Goal: Task Accomplishment & Management: Use online tool/utility

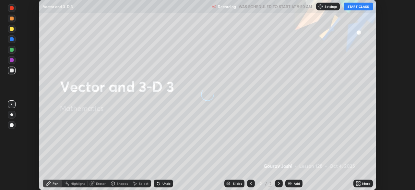
scroll to position [190, 415]
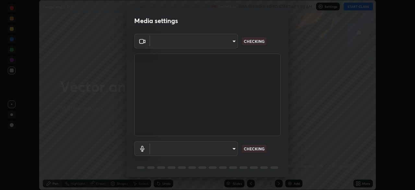
type input "68abbd0ba27f3b7b13d700706cc0a542acc53d6138fc99a51b3524be894f9c2a"
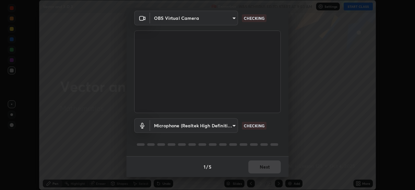
click at [229, 125] on body "Erase all Vector and 3-D 3 Recording WAS SCHEDULED TO START AT 9:50 AM Settings…" at bounding box center [207, 95] width 415 height 190
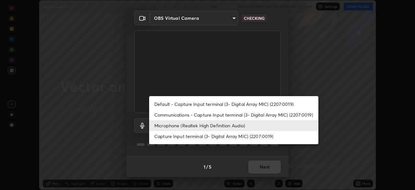
click at [235, 114] on li "Communications - Capture Input terminal (3- Digital Array MIC) (2207:0019)" at bounding box center [233, 114] width 169 height 11
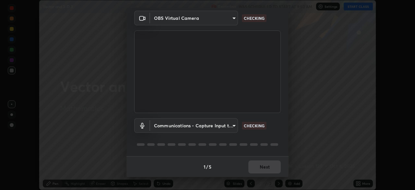
click at [230, 127] on body "Erase all Vector and 3-D 3 Recording WAS SCHEDULED TO START AT 9:50 AM Settings…" at bounding box center [207, 95] width 415 height 190
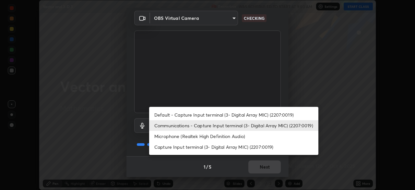
click at [232, 136] on li "Microphone (Realtek High Definition Audio)" at bounding box center [233, 136] width 169 height 11
type input "c17f179a27d05cb872b71612fb377ed1280ec24d62f50840e7cc5c1a7b87f1b0"
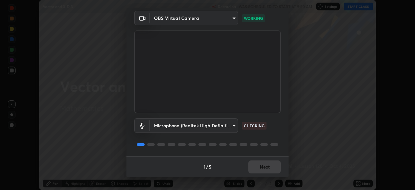
click at [265, 140] on div "Microphone (Realtek High Definition Audio) c17f179a27d05cb872b71612fb377ed1280e…" at bounding box center [207, 134] width 147 height 43
click at [268, 136] on div "Microphone (Realtek High Definition Audio) c17f179a27d05cb872b71612fb377ed1280e…" at bounding box center [207, 134] width 147 height 43
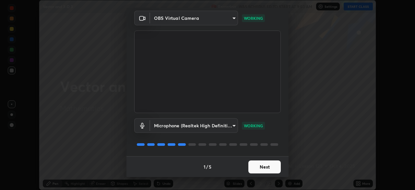
click at [268, 165] on button "Next" at bounding box center [264, 166] width 32 height 13
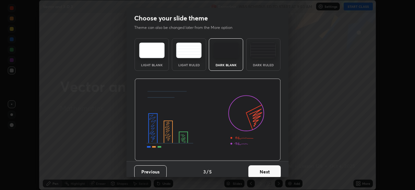
click at [269, 168] on button "Next" at bounding box center [264, 171] width 32 height 13
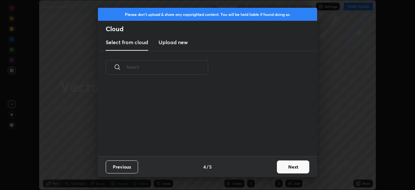
click at [269, 168] on div "Previous 4 / 5 Next" at bounding box center [207, 166] width 219 height 21
click at [287, 163] on button "Next" at bounding box center [293, 166] width 32 height 13
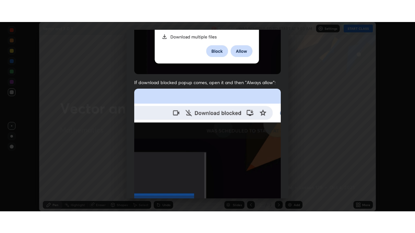
scroll to position [155, 0]
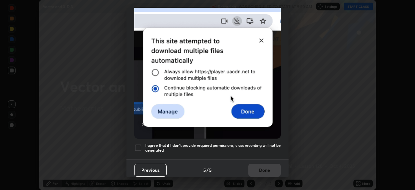
click at [140, 144] on div at bounding box center [138, 148] width 8 height 8
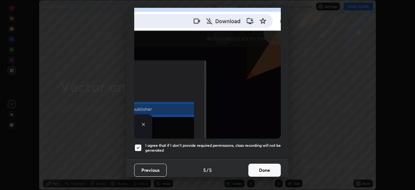
click at [252, 166] on button "Done" at bounding box center [264, 169] width 32 height 13
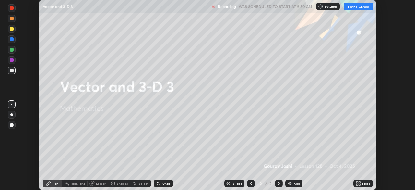
click at [362, 8] on button "START CLASS" at bounding box center [358, 7] width 29 height 8
click at [359, 181] on icon at bounding box center [360, 182] width 2 height 2
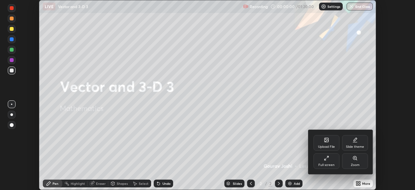
click at [333, 161] on div "Full screen" at bounding box center [326, 161] width 26 height 16
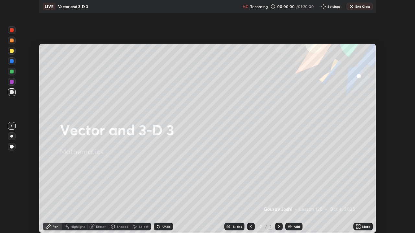
scroll to position [233, 415]
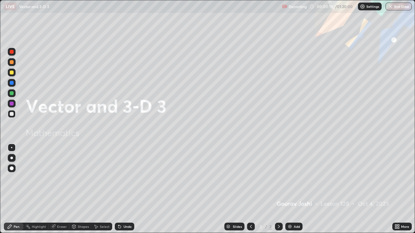
click at [291, 189] on img at bounding box center [289, 226] width 5 height 5
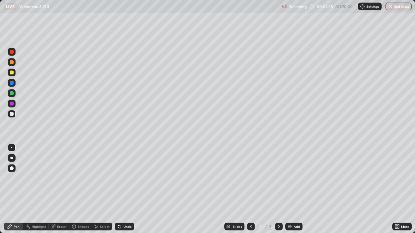
click at [288, 189] on img at bounding box center [289, 226] width 5 height 5
click at [122, 189] on div "Undo" at bounding box center [124, 227] width 19 height 8
click at [124, 189] on div "Undo" at bounding box center [128, 226] width 8 height 3
click at [123, 189] on div "Undo" at bounding box center [124, 227] width 19 height 8
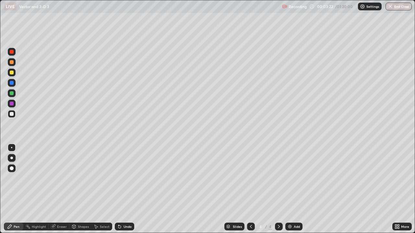
click at [125, 189] on div "Undo" at bounding box center [124, 227] width 19 height 8
click at [124, 189] on div "Undo" at bounding box center [124, 227] width 19 height 8
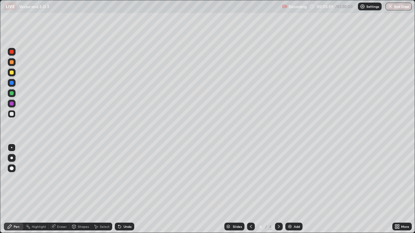
click at [294, 189] on div "Add" at bounding box center [297, 226] width 6 height 3
click at [15, 74] on div at bounding box center [12, 73] width 8 height 8
click at [11, 52] on div at bounding box center [12, 52] width 4 height 4
click at [11, 116] on div at bounding box center [12, 114] width 4 height 4
click at [131, 189] on div "Undo" at bounding box center [124, 227] width 19 height 8
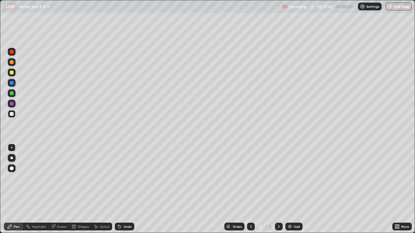
click at [128, 189] on div "Undo" at bounding box center [128, 226] width 8 height 3
click at [65, 189] on div "Eraser" at bounding box center [62, 226] width 10 height 3
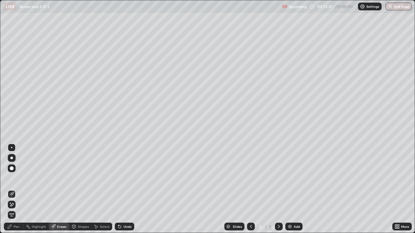
click at [19, 189] on div "Pen" at bounding box center [17, 226] width 6 height 3
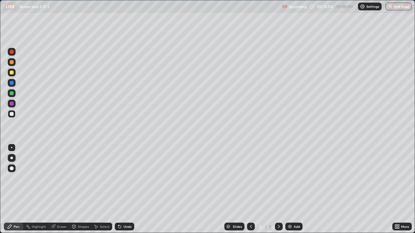
click at [58, 189] on div "Eraser" at bounding box center [59, 227] width 21 height 8
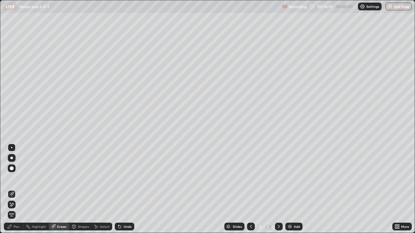
click at [13, 189] on div "Pen" at bounding box center [13, 227] width 19 height 8
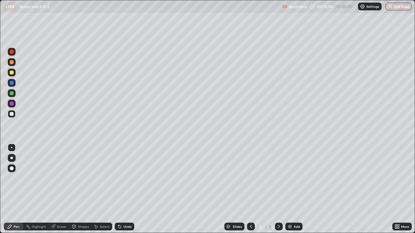
click at [65, 189] on div "Eraser" at bounding box center [62, 226] width 10 height 3
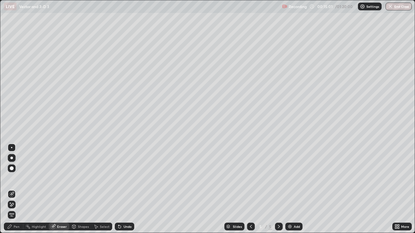
click at [18, 189] on div "Pen" at bounding box center [17, 226] width 6 height 3
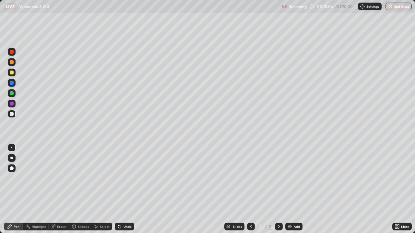
click at [62, 189] on div "Eraser" at bounding box center [62, 226] width 10 height 3
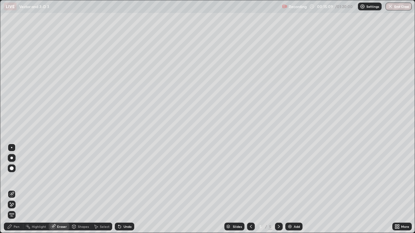
click at [17, 189] on div "Pen" at bounding box center [17, 226] width 6 height 3
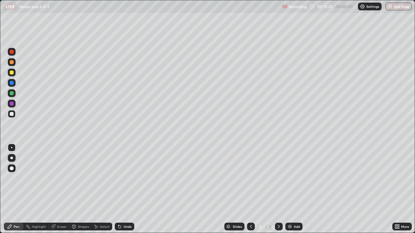
click at [58, 189] on div "Eraser" at bounding box center [62, 226] width 10 height 3
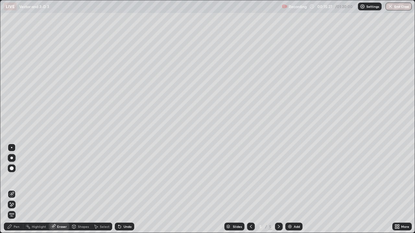
click at [20, 189] on div "Pen" at bounding box center [13, 227] width 19 height 8
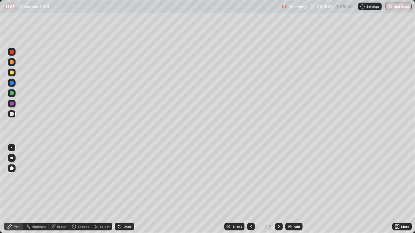
click at [64, 189] on div "Eraser" at bounding box center [62, 226] width 10 height 3
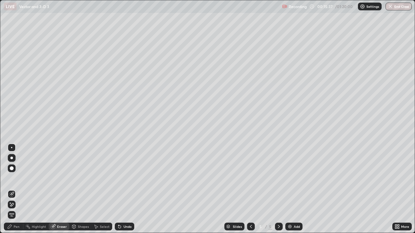
click at [60, 189] on div "Eraser" at bounding box center [62, 226] width 10 height 3
click at [13, 189] on icon at bounding box center [12, 204] width 4 height 3
click at [14, 189] on icon at bounding box center [11, 194] width 5 height 5
click at [15, 189] on div "Pen" at bounding box center [17, 226] width 6 height 3
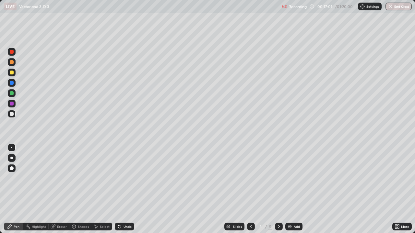
click at [59, 189] on div "Eraser" at bounding box center [62, 226] width 10 height 3
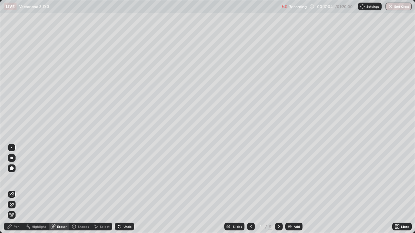
click at [12, 189] on icon at bounding box center [11, 205] width 5 height 6
click at [10, 189] on icon at bounding box center [9, 226] width 5 height 5
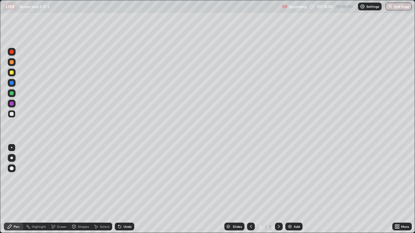
click at [11, 86] on div at bounding box center [12, 83] width 8 height 8
click at [12, 116] on div at bounding box center [12, 114] width 4 height 4
click at [124, 189] on div "Undo" at bounding box center [128, 226] width 8 height 3
click at [132, 189] on div "Undo" at bounding box center [124, 227] width 19 height 8
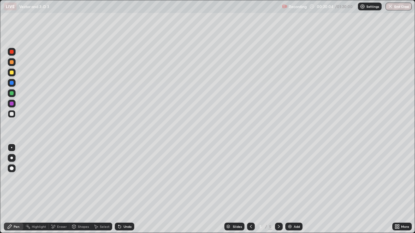
click at [130, 189] on div "Undo" at bounding box center [124, 227] width 19 height 8
click at [291, 189] on img at bounding box center [289, 226] width 5 height 5
click at [13, 113] on div at bounding box center [12, 114] width 4 height 4
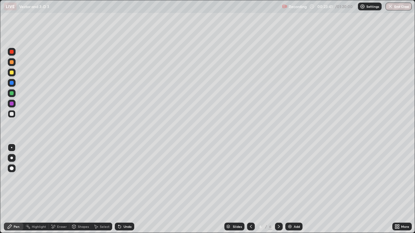
click at [13, 54] on div at bounding box center [12, 52] width 8 height 8
click at [56, 189] on div "Eraser" at bounding box center [59, 227] width 21 height 8
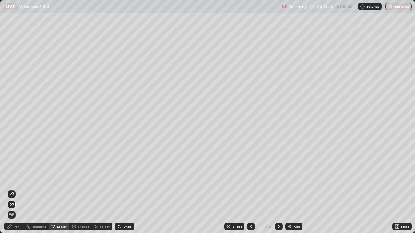
click at [17, 189] on div "Pen" at bounding box center [17, 226] width 6 height 3
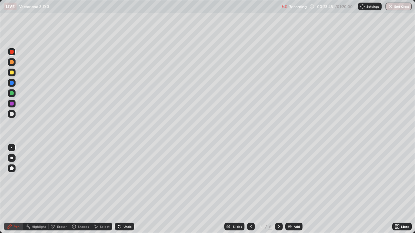
click at [12, 114] on div at bounding box center [12, 114] width 4 height 4
click at [124, 189] on div "Undo" at bounding box center [128, 226] width 8 height 3
click at [12, 73] on div at bounding box center [12, 73] width 4 height 4
click at [13, 113] on div at bounding box center [12, 114] width 4 height 4
click at [64, 189] on div "Eraser" at bounding box center [62, 226] width 10 height 3
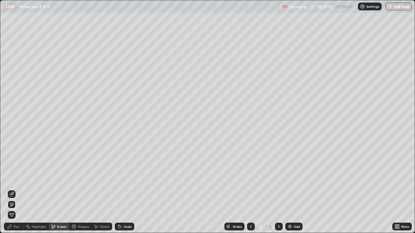
click at [16, 189] on div "Pen" at bounding box center [17, 226] width 6 height 3
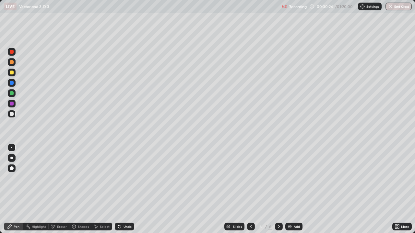
click at [13, 94] on div at bounding box center [12, 93] width 4 height 4
click at [124, 189] on div "Undo" at bounding box center [128, 226] width 8 height 3
click at [15, 114] on div at bounding box center [12, 114] width 8 height 8
click at [119, 189] on div "Undo" at bounding box center [124, 227] width 19 height 8
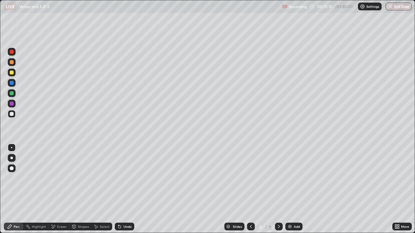
click at [11, 84] on div at bounding box center [12, 83] width 4 height 4
click at [12, 73] on div at bounding box center [12, 73] width 4 height 4
click at [57, 189] on div "Eraser" at bounding box center [62, 226] width 10 height 3
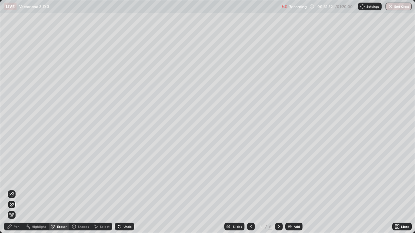
click at [12, 189] on div "Pen" at bounding box center [13, 227] width 19 height 8
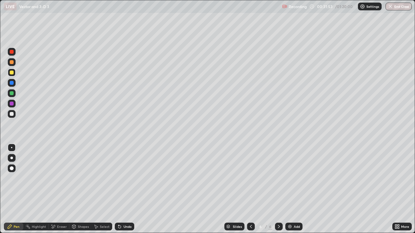
click at [10, 115] on div at bounding box center [12, 114] width 4 height 4
click at [131, 189] on div "Undo" at bounding box center [124, 227] width 19 height 8
click at [15, 73] on div at bounding box center [12, 73] width 8 height 8
click at [293, 189] on div "Add" at bounding box center [293, 227] width 17 height 8
click at [13, 114] on div at bounding box center [12, 114] width 4 height 4
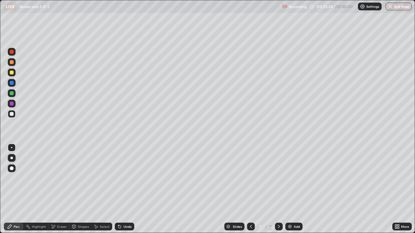
click at [126, 189] on div "Undo" at bounding box center [128, 226] width 8 height 3
click at [12, 54] on div at bounding box center [12, 52] width 8 height 8
click at [12, 92] on div at bounding box center [12, 93] width 4 height 4
click at [289, 189] on img at bounding box center [289, 226] width 5 height 5
click at [11, 113] on div at bounding box center [12, 114] width 4 height 4
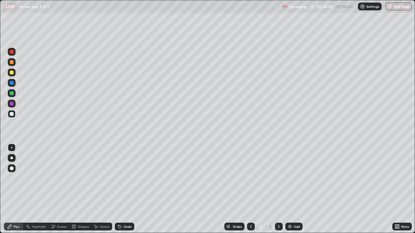
click at [294, 189] on div "Add" at bounding box center [297, 226] width 6 height 3
click at [128, 189] on div "Undo" at bounding box center [128, 226] width 8 height 3
click at [126, 189] on div "Undo" at bounding box center [124, 227] width 19 height 8
click at [131, 189] on div "Undo" at bounding box center [124, 227] width 19 height 8
click at [80, 189] on div "Shapes" at bounding box center [83, 226] width 11 height 3
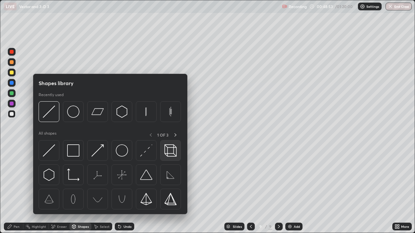
click at [167, 148] on img at bounding box center [170, 151] width 12 height 12
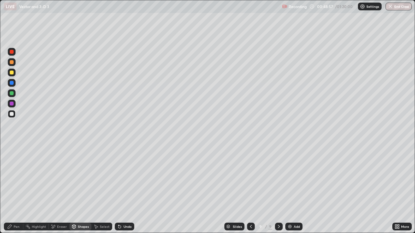
click at [11, 103] on div at bounding box center [12, 104] width 4 height 4
click at [105, 189] on div "Select" at bounding box center [105, 226] width 10 height 3
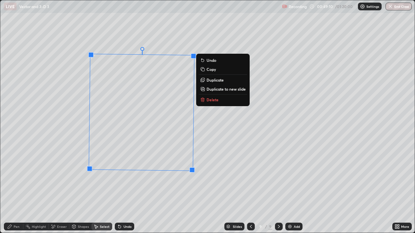
click at [57, 167] on div "179 ° Undo Copy Duplicate Duplicate to new slide Delete" at bounding box center [207, 116] width 414 height 233
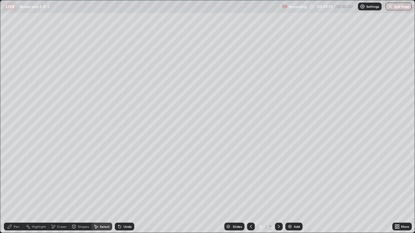
click at [99, 189] on div "Select" at bounding box center [101, 227] width 21 height 8
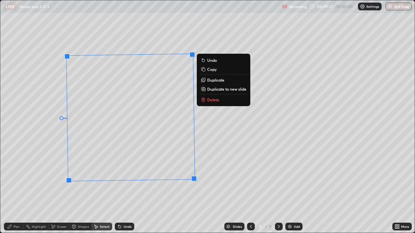
click at [54, 155] on div "91 ° Undo Copy Duplicate Duplicate to new slide Delete" at bounding box center [207, 116] width 414 height 233
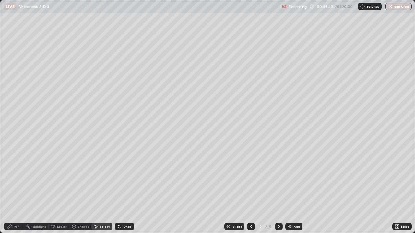
click at [98, 189] on icon at bounding box center [95, 226] width 5 height 5
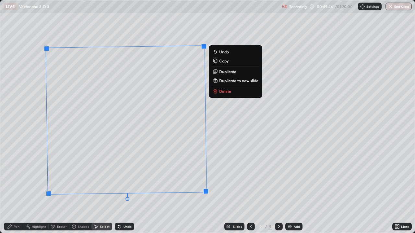
click at [218, 171] on div "91 ° Undo Copy Duplicate Duplicate to new slide Delete" at bounding box center [207, 116] width 414 height 233
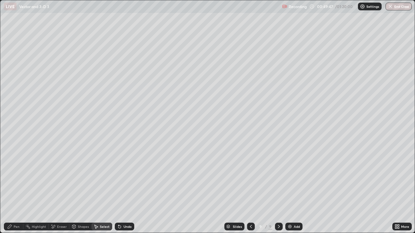
click at [13, 189] on div "Pen" at bounding box center [13, 227] width 19 height 8
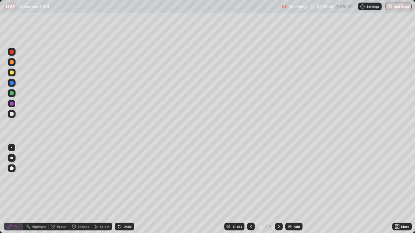
click at [12, 115] on div at bounding box center [12, 114] width 4 height 4
click at [12, 97] on div at bounding box center [12, 93] width 8 height 8
click at [10, 114] on div at bounding box center [12, 114] width 4 height 4
click at [14, 86] on div at bounding box center [12, 83] width 8 height 8
click at [11, 73] on div at bounding box center [12, 73] width 4 height 4
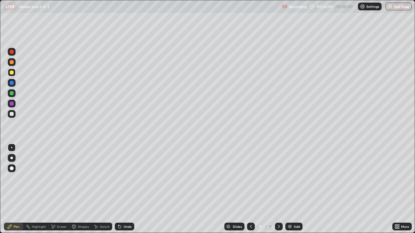
click at [11, 115] on div at bounding box center [12, 114] width 4 height 4
click at [292, 189] on div "Add" at bounding box center [293, 227] width 17 height 8
click at [11, 94] on div at bounding box center [12, 93] width 4 height 4
click at [10, 115] on div at bounding box center [12, 114] width 4 height 4
click at [292, 189] on div "Add" at bounding box center [293, 227] width 17 height 8
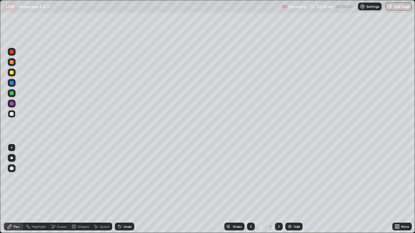
click at [12, 114] on div at bounding box center [12, 114] width 4 height 4
click at [12, 73] on div at bounding box center [12, 73] width 4 height 4
click at [55, 189] on icon at bounding box center [53, 227] width 5 height 6
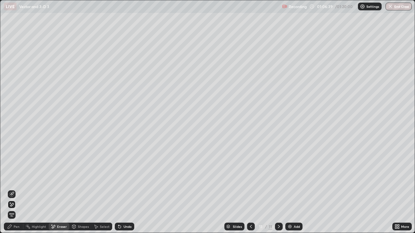
click at [18, 189] on div "Pen" at bounding box center [17, 226] width 6 height 3
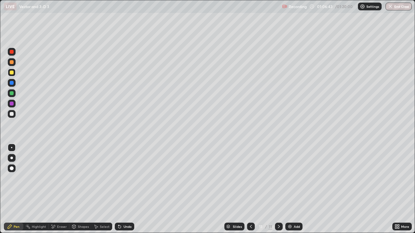
click at [15, 189] on div "Pen" at bounding box center [13, 227] width 19 height 8
click at [13, 114] on div at bounding box center [12, 114] width 4 height 4
click at [13, 73] on div at bounding box center [12, 73] width 4 height 4
click at [123, 189] on div "Undo" at bounding box center [124, 227] width 19 height 8
click at [290, 189] on img at bounding box center [289, 226] width 5 height 5
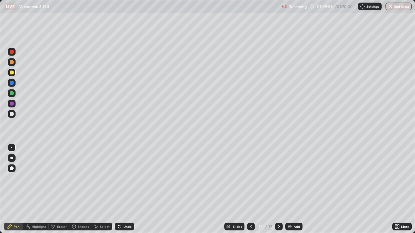
click at [13, 115] on div at bounding box center [12, 114] width 4 height 4
click at [11, 73] on div at bounding box center [12, 73] width 4 height 4
click at [251, 189] on icon at bounding box center [251, 226] width 2 height 3
click at [250, 189] on icon at bounding box center [250, 226] width 5 height 5
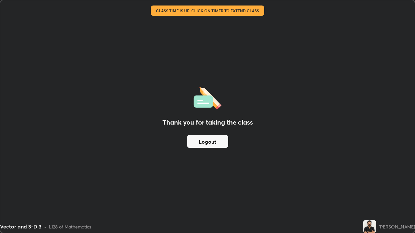
click at [213, 143] on button "Logout" at bounding box center [207, 141] width 41 height 13
